Goal: Information Seeking & Learning: Learn about a topic

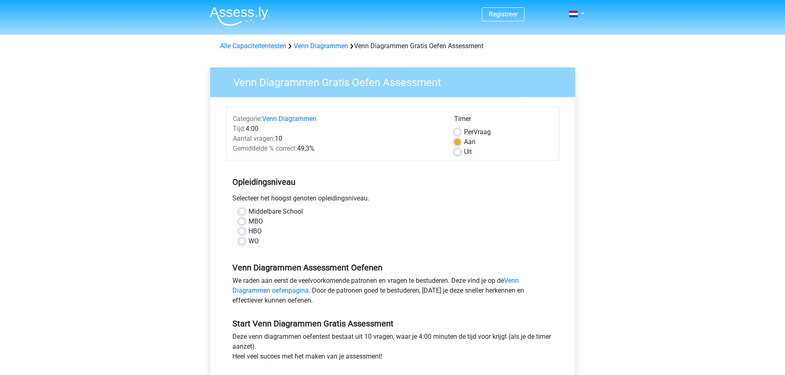
click at [464, 152] on label "Uit" at bounding box center [468, 152] width 8 height 10
click at [456, 152] on input "Uit" at bounding box center [457, 151] width 7 height 8
radio input "true"
click at [248, 212] on label "Middelbare School" at bounding box center [275, 212] width 54 height 10
click at [243, 212] on input "Middelbare School" at bounding box center [241, 211] width 7 height 8
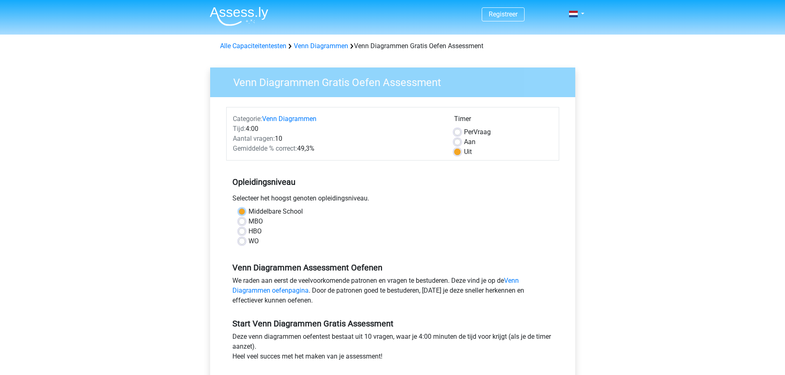
radio input "true"
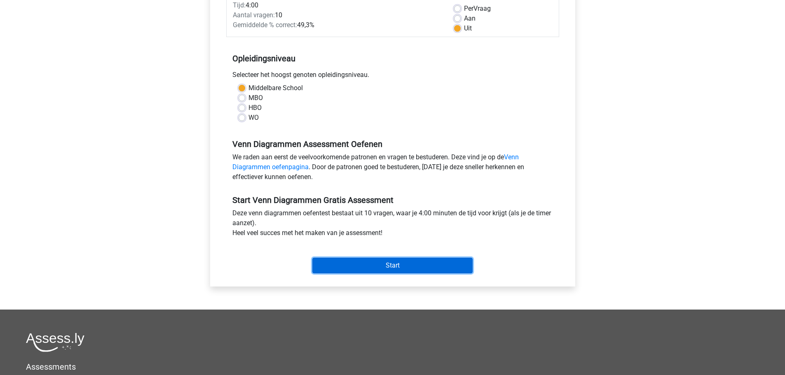
click at [411, 266] on input "Start" at bounding box center [392, 266] width 160 height 16
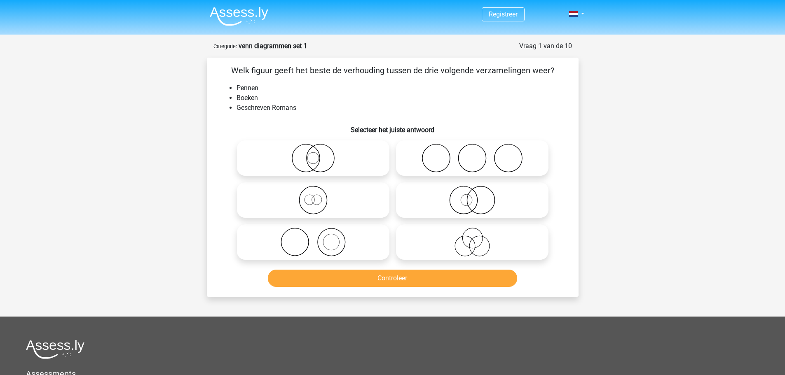
click at [452, 237] on icon at bounding box center [472, 242] width 146 height 29
click at [472, 237] on input "radio" at bounding box center [474, 235] width 5 height 5
radio input "true"
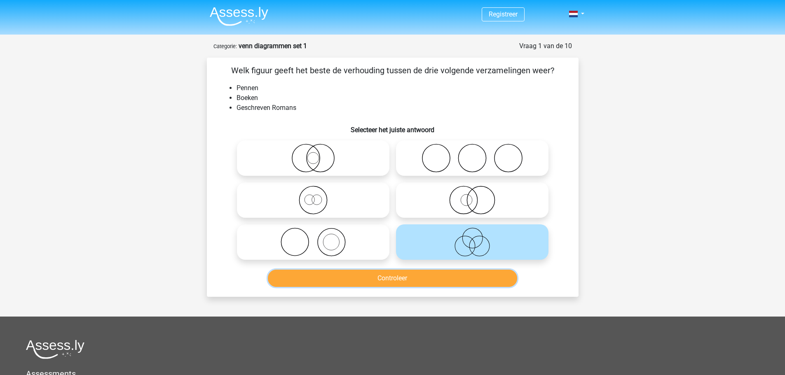
click at [446, 284] on button "Controleer" at bounding box center [392, 278] width 249 height 17
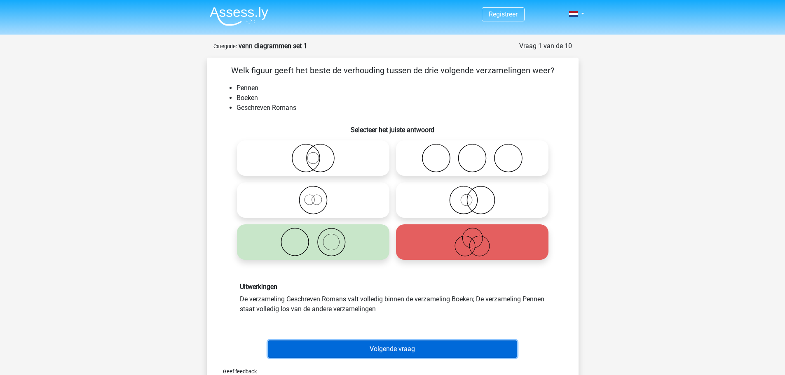
click at [373, 346] on button "Volgende vraag" at bounding box center [392, 349] width 249 height 17
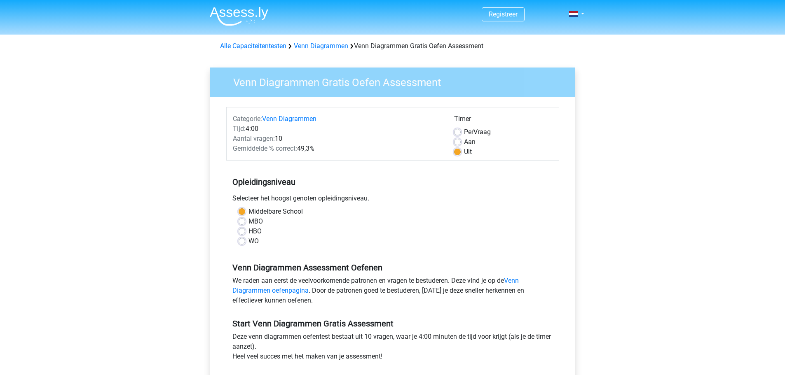
scroll to position [124, 0]
